Goal: Complete application form: Complete application form

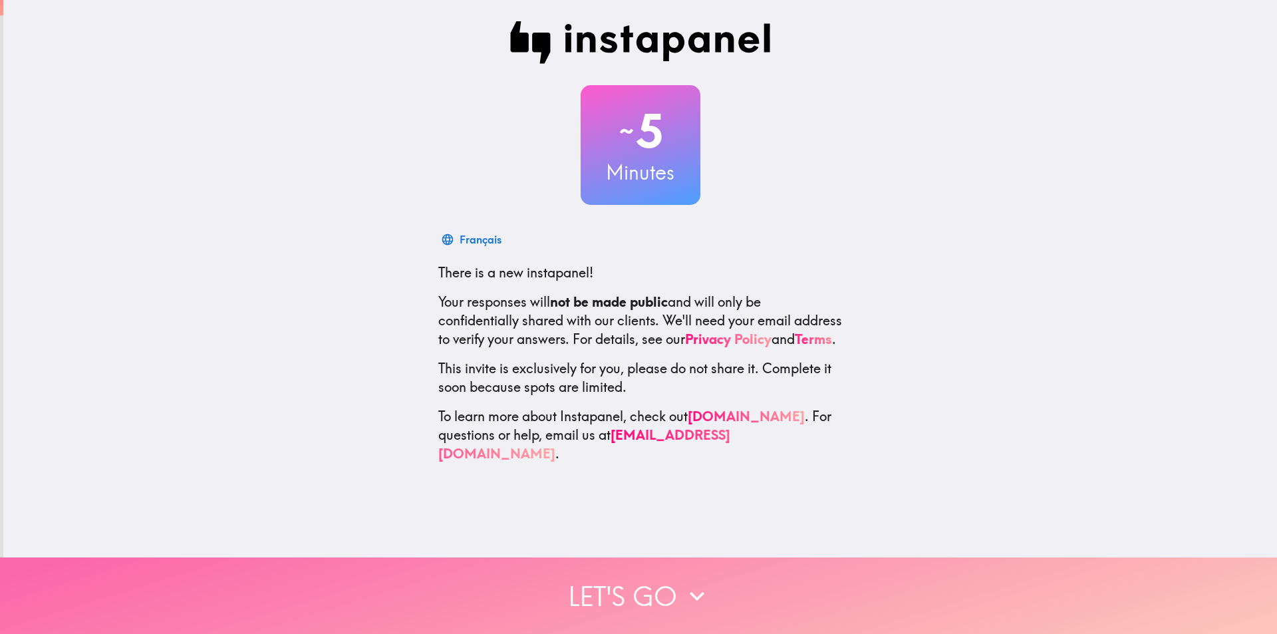
click at [636, 580] on button "Let's go" at bounding box center [638, 595] width 1277 height 76
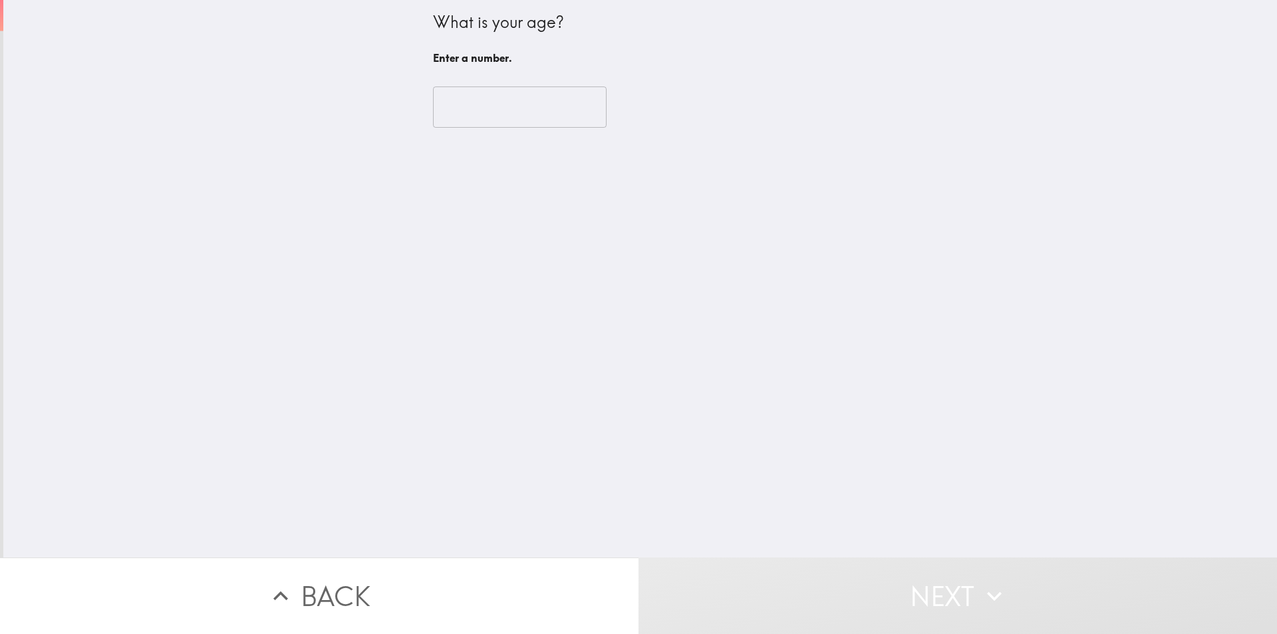
click at [471, 124] on input "number" at bounding box center [520, 106] width 174 height 41
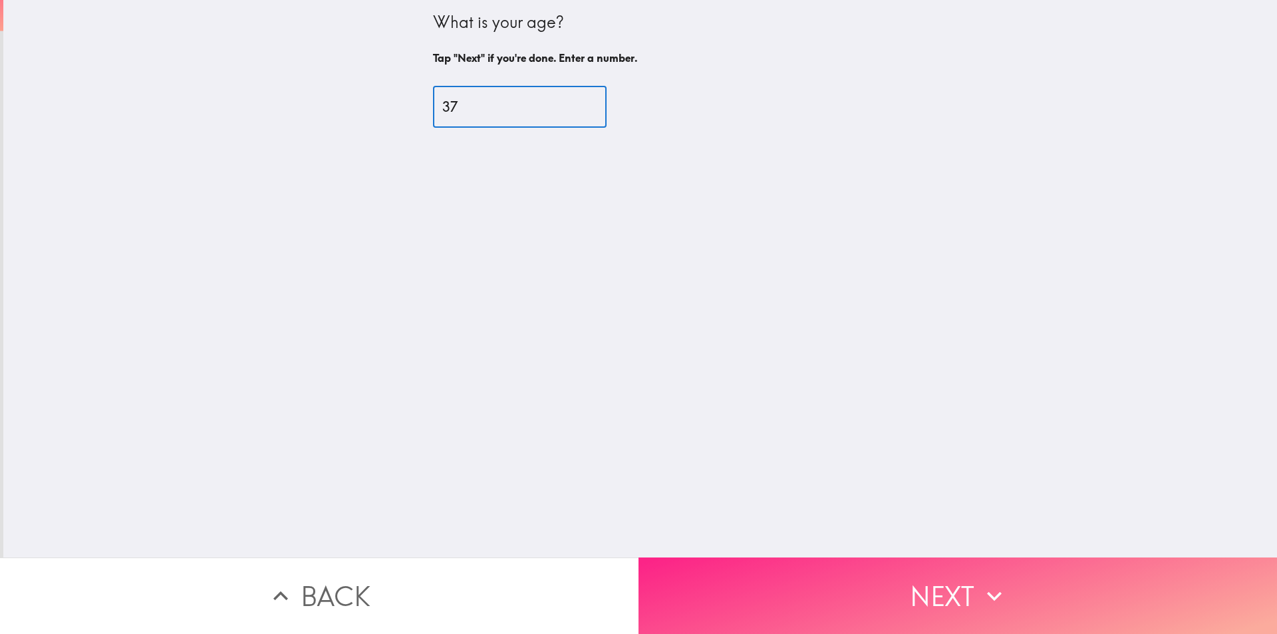
type input "37"
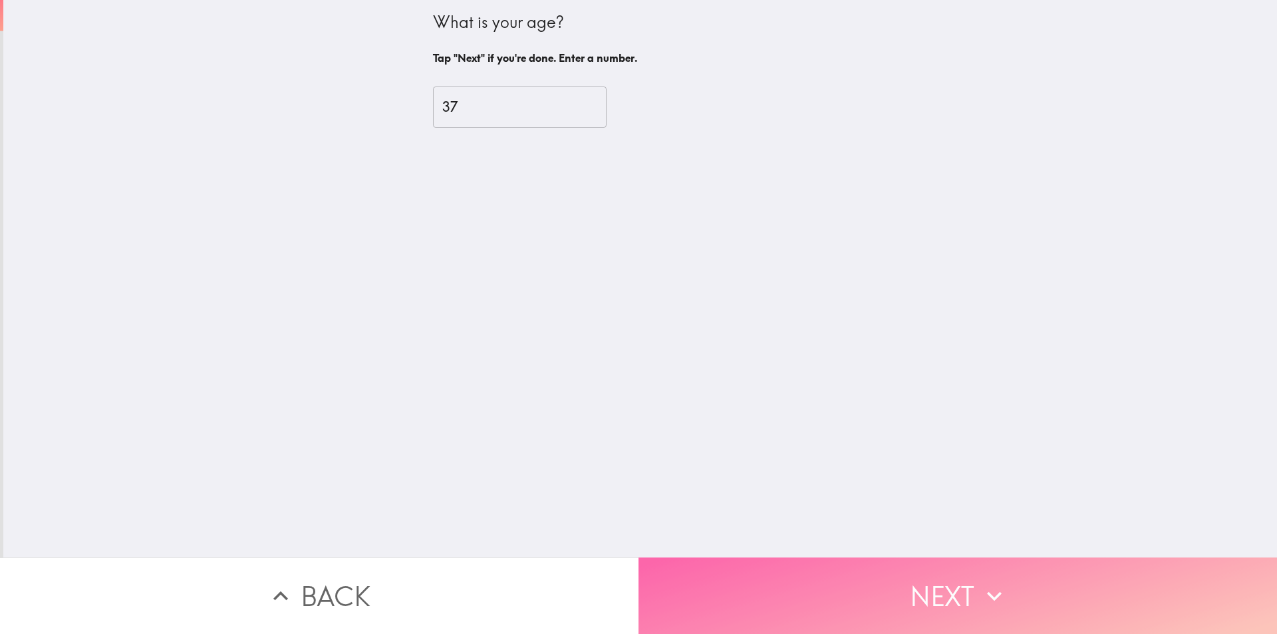
click at [847, 562] on button "Next" at bounding box center [958, 595] width 639 height 76
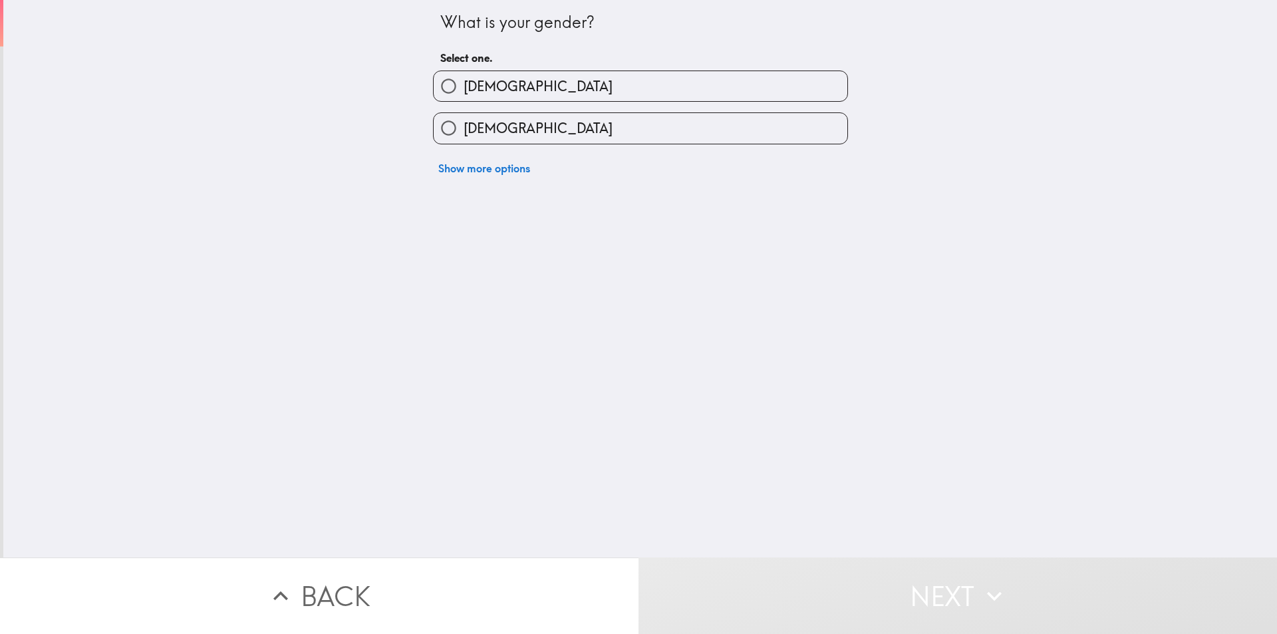
click at [579, 88] on label "[DEMOGRAPHIC_DATA]" at bounding box center [641, 86] width 414 height 30
click at [464, 88] on input "[DEMOGRAPHIC_DATA]" at bounding box center [449, 86] width 30 height 30
radio input "true"
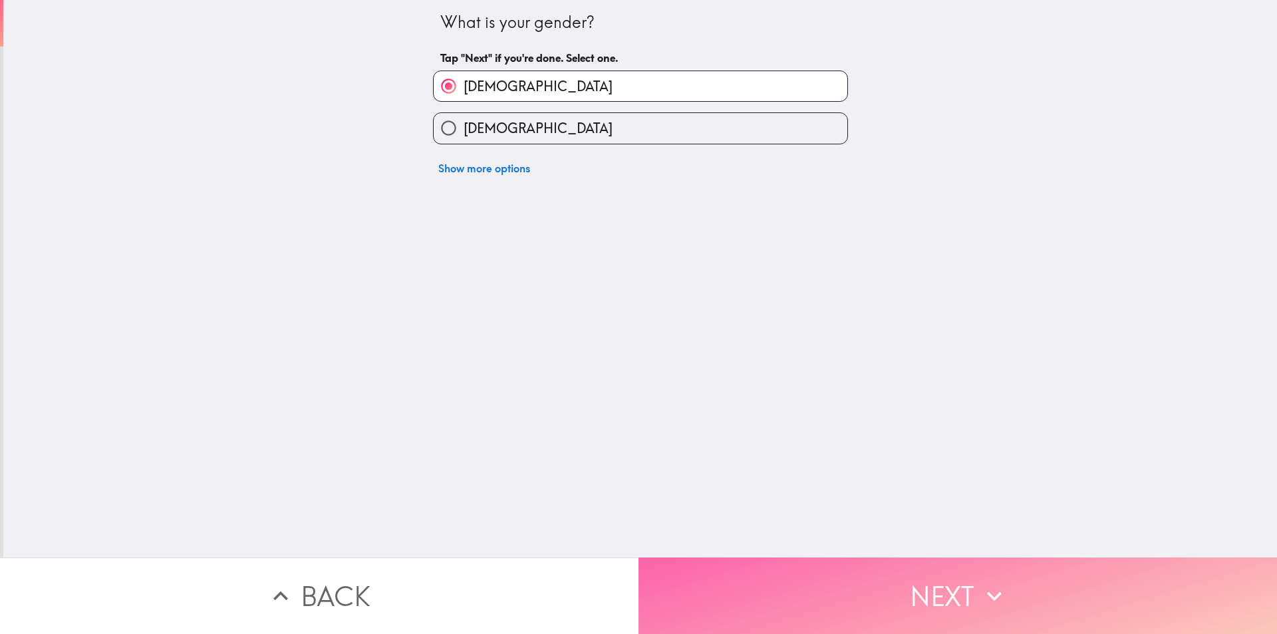
click at [798, 570] on button "Next" at bounding box center [958, 595] width 639 height 76
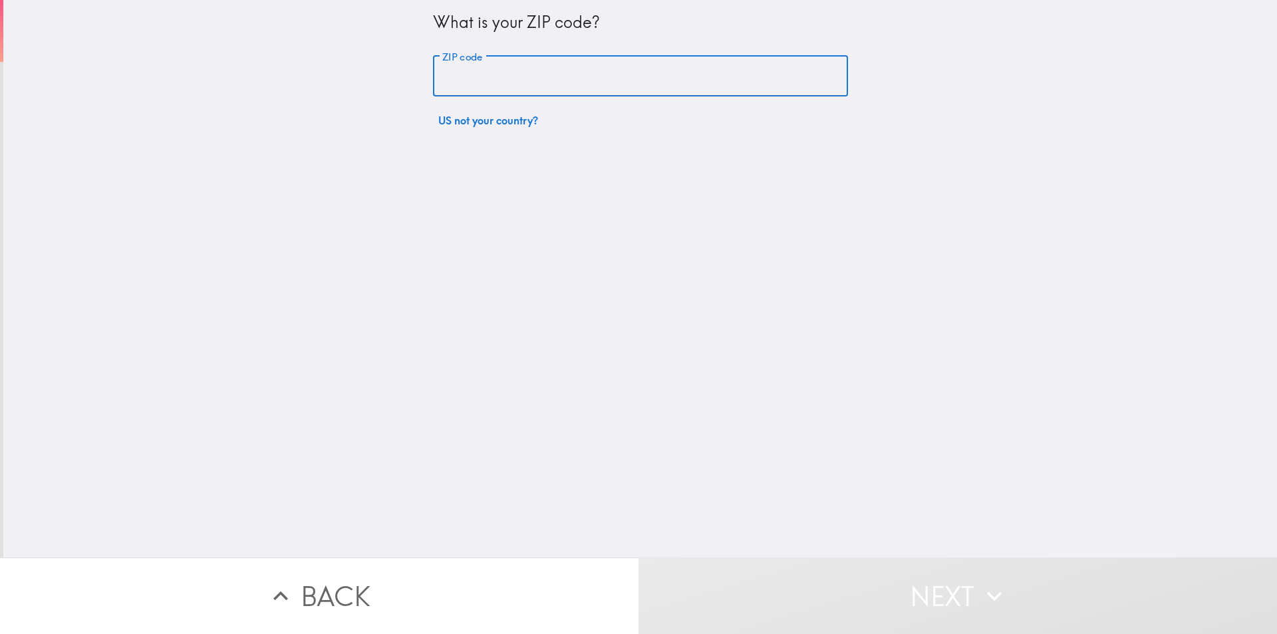
click at [544, 86] on input "ZIP code" at bounding box center [640, 76] width 415 height 41
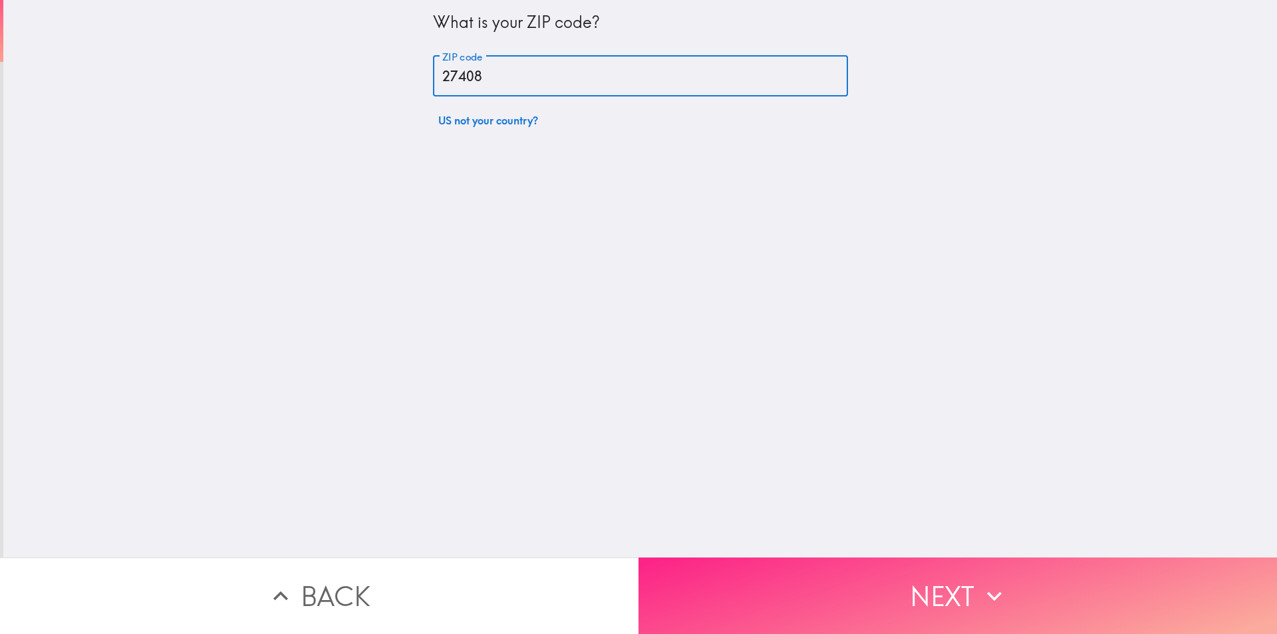
type input "27408"
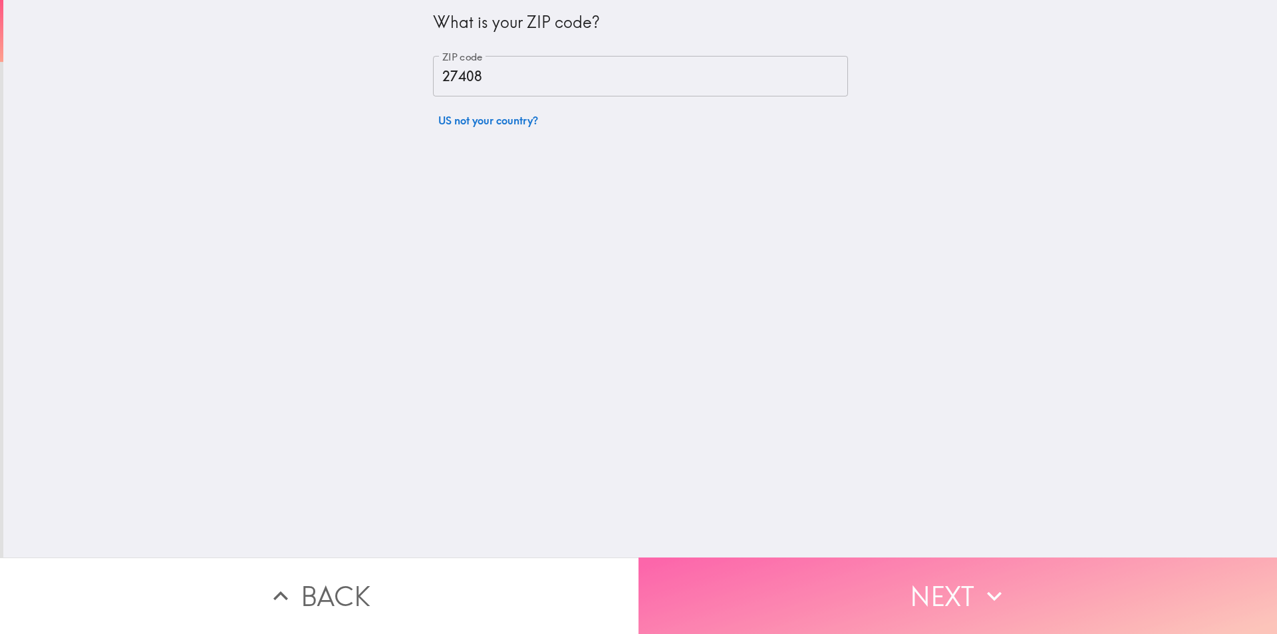
click at [838, 562] on button "Next" at bounding box center [958, 595] width 639 height 76
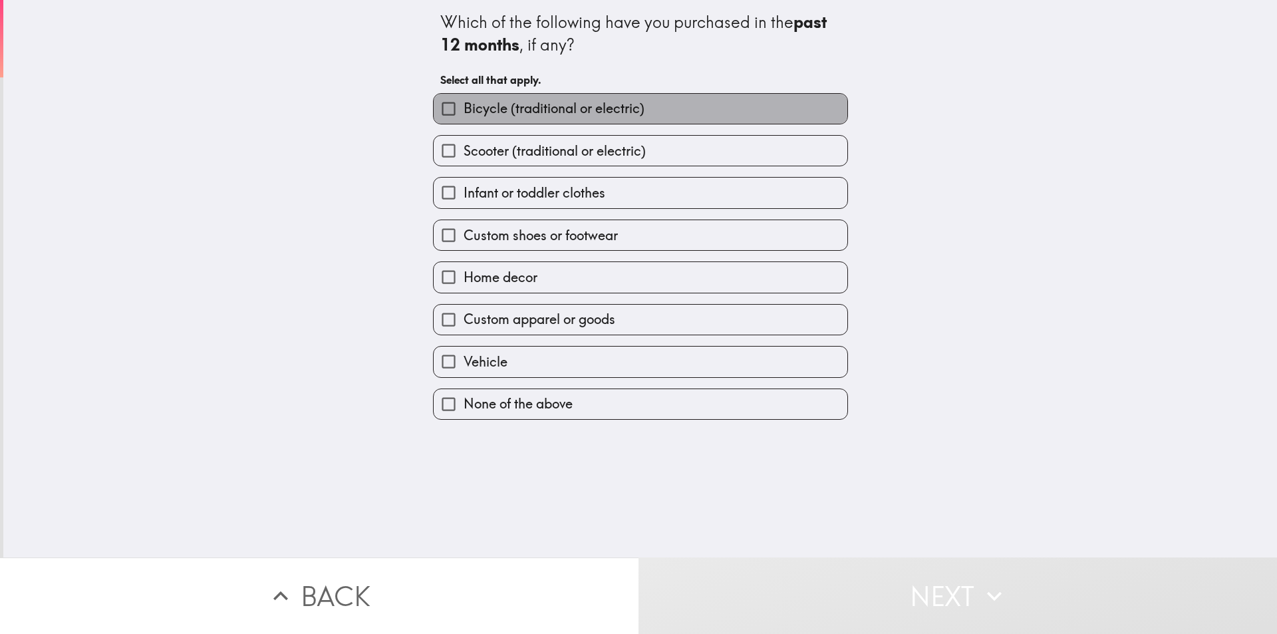
click at [580, 99] on span "Bicycle (traditional or electric)" at bounding box center [554, 108] width 181 height 19
click at [464, 99] on input "Bicycle (traditional or electric)" at bounding box center [449, 109] width 30 height 30
checkbox input "true"
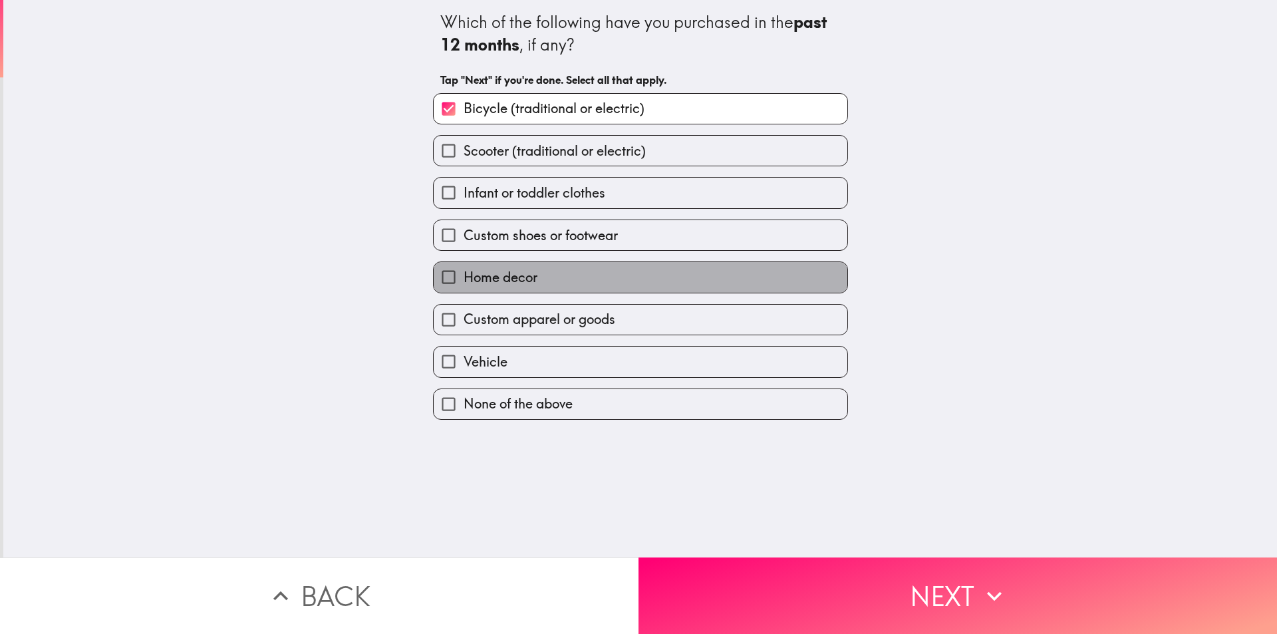
click at [525, 275] on span "Home decor" at bounding box center [501, 277] width 74 height 19
click at [464, 275] on input "Home decor" at bounding box center [449, 277] width 30 height 30
checkbox input "true"
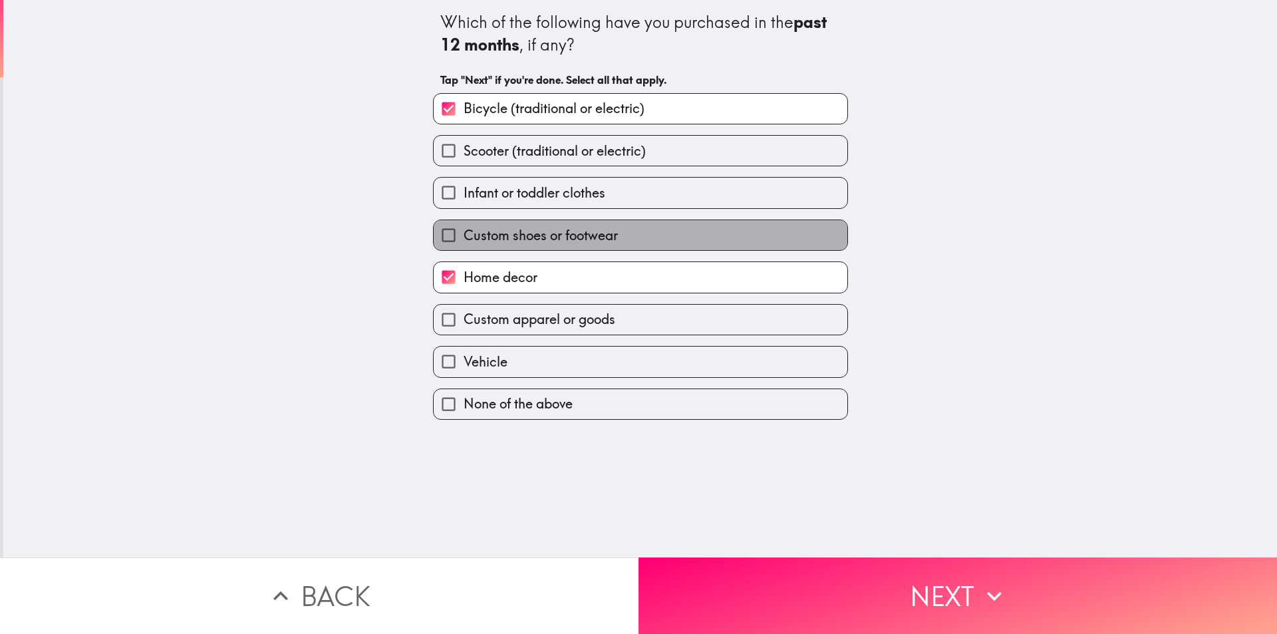
click at [590, 233] on span "Custom shoes or footwear" at bounding box center [541, 235] width 154 height 19
click at [464, 233] on input "Custom shoes or footwear" at bounding box center [449, 235] width 30 height 30
checkbox input "true"
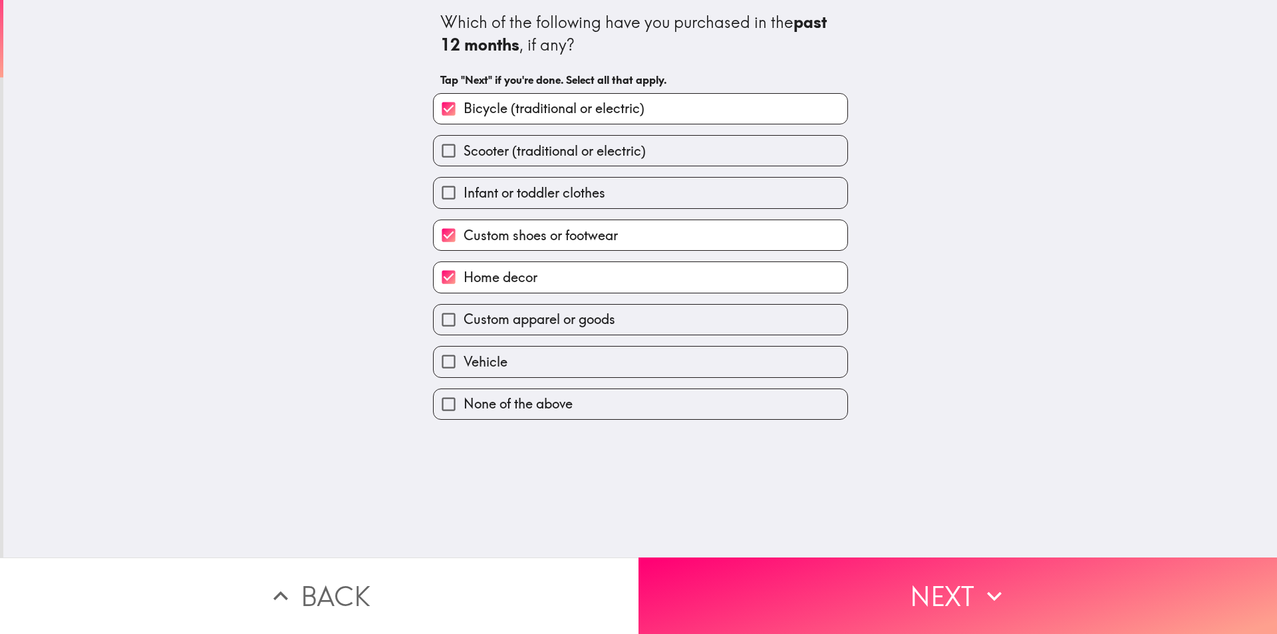
click at [617, 311] on label "Custom apparel or goods" at bounding box center [641, 320] width 414 height 30
click at [464, 311] on input "Custom apparel or goods" at bounding box center [449, 320] width 30 height 30
checkbox input "true"
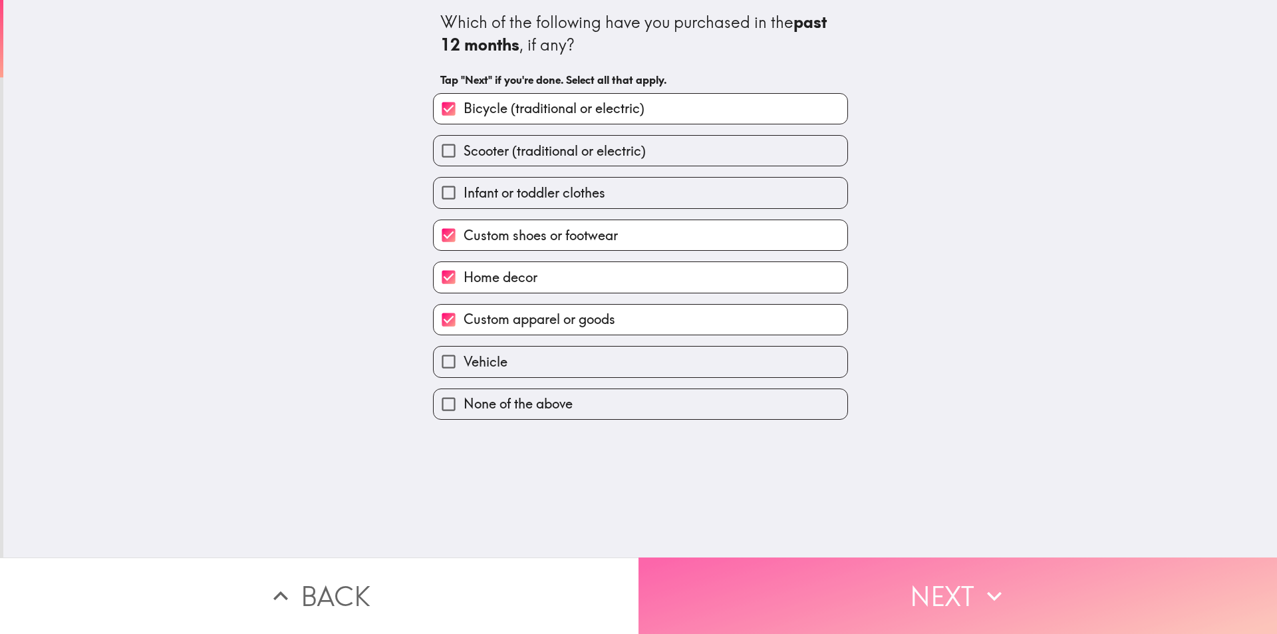
click at [801, 565] on button "Next" at bounding box center [958, 595] width 639 height 76
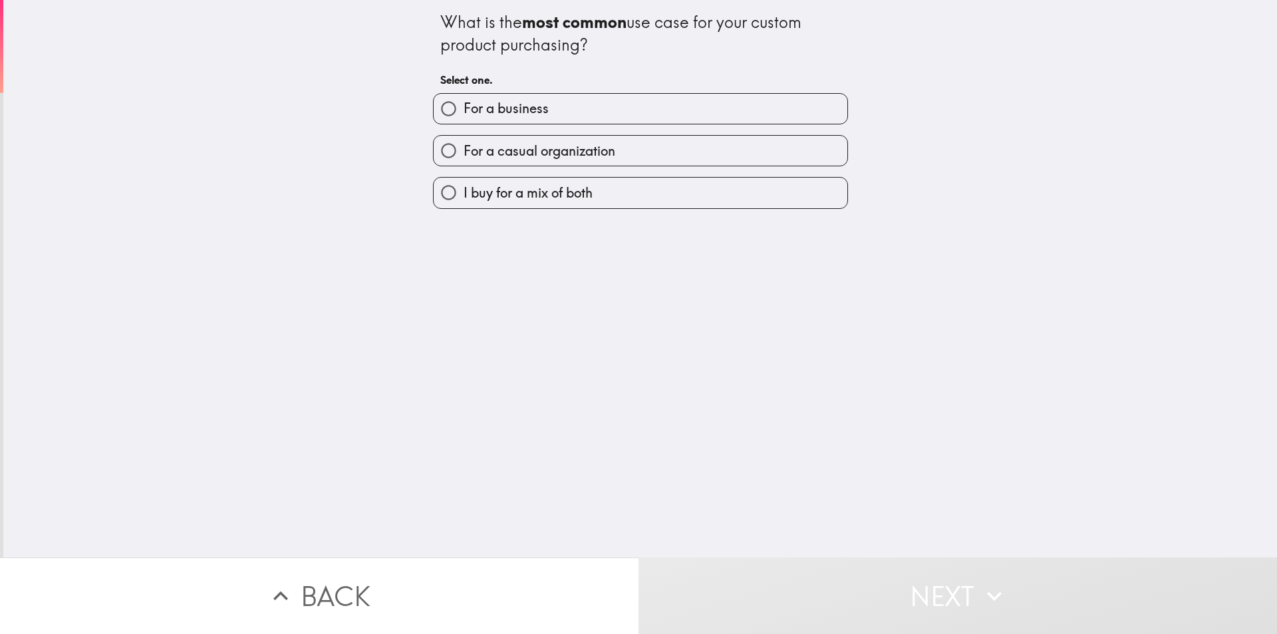
click at [576, 194] on span "I buy for a mix of both" at bounding box center [528, 193] width 129 height 19
click at [464, 194] on input "I buy for a mix of both" at bounding box center [449, 193] width 30 height 30
radio input "true"
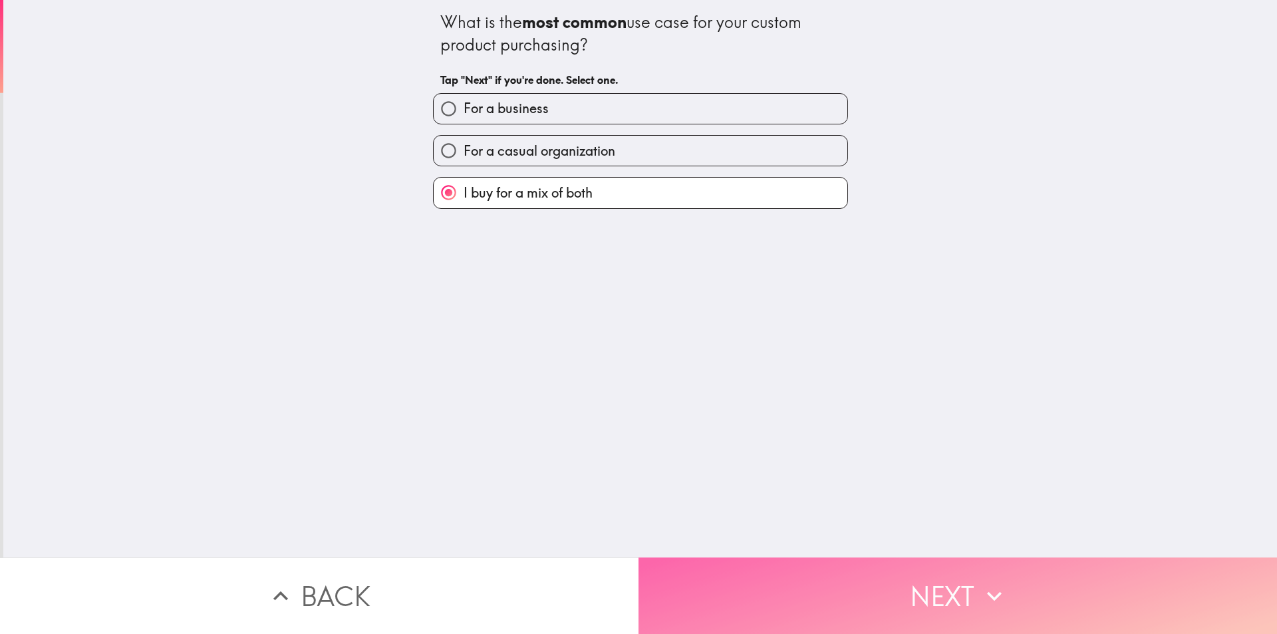
click at [762, 587] on button "Next" at bounding box center [958, 595] width 639 height 76
